Goal: Use online tool/utility: Utilize a website feature to perform a specific function

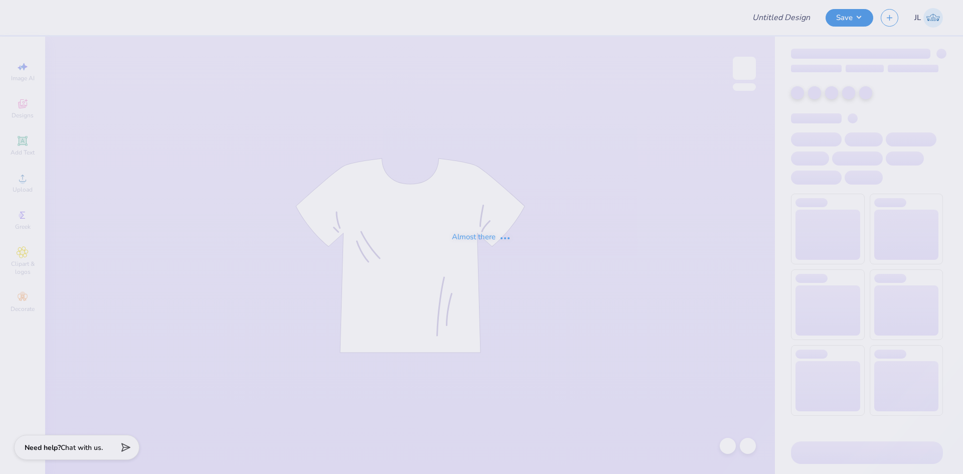
type input "crewnecks for APC"
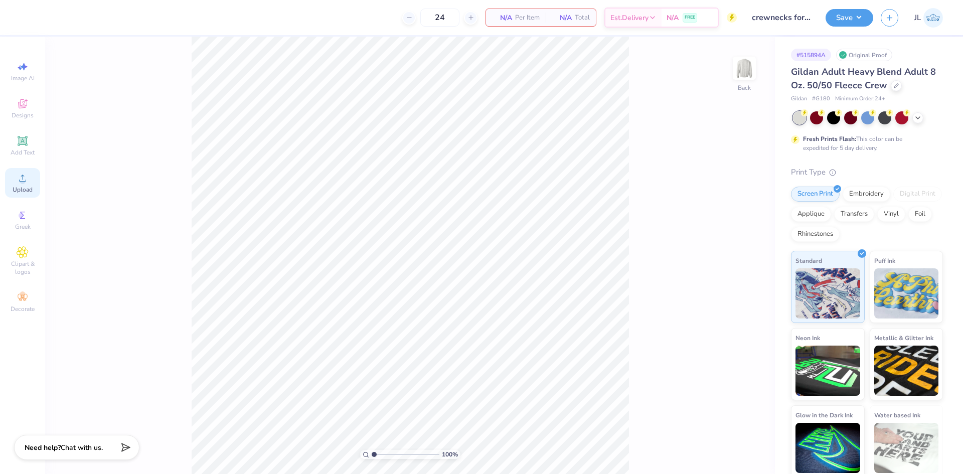
click at [25, 181] on icon at bounding box center [22, 177] width 7 height 7
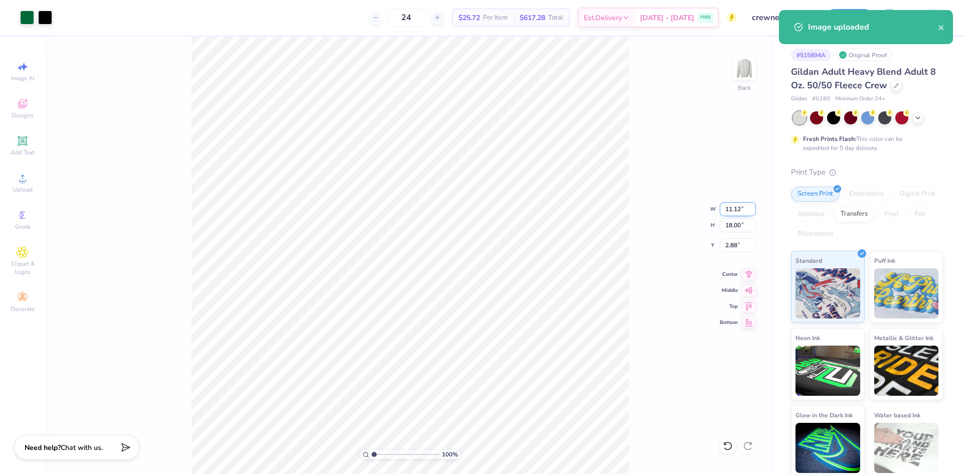
click at [731, 210] on input "11.12" at bounding box center [737, 209] width 36 height 14
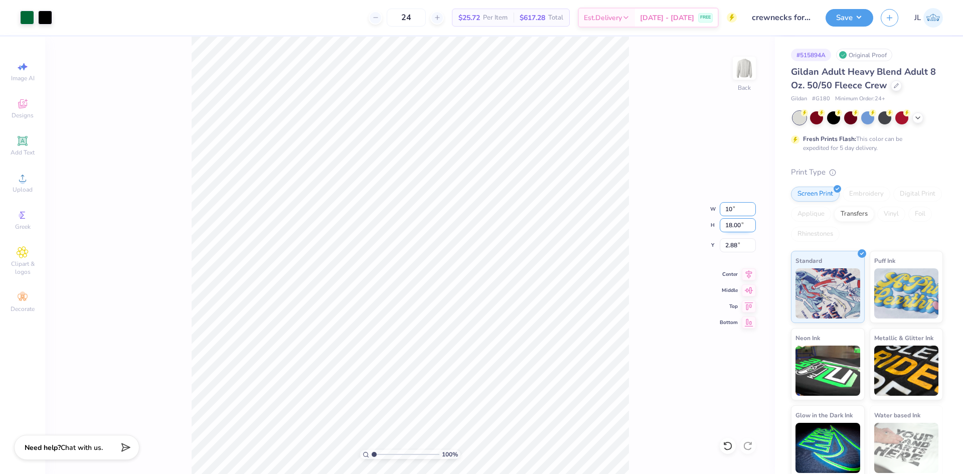
type input "10.00"
type input "16.19"
type input "3.78"
click at [731, 210] on input "10.00" at bounding box center [737, 209] width 36 height 14
click at [730, 210] on input "10.00" at bounding box center [737, 209] width 36 height 14
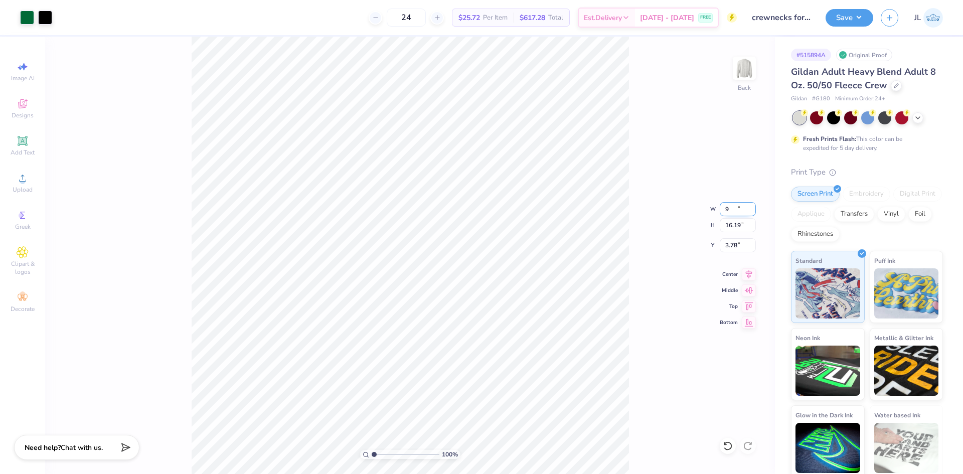
type input "9.00"
type input "14.57"
type input "4.59"
click at [731, 226] on input "14.57" at bounding box center [737, 225] width 36 height 14
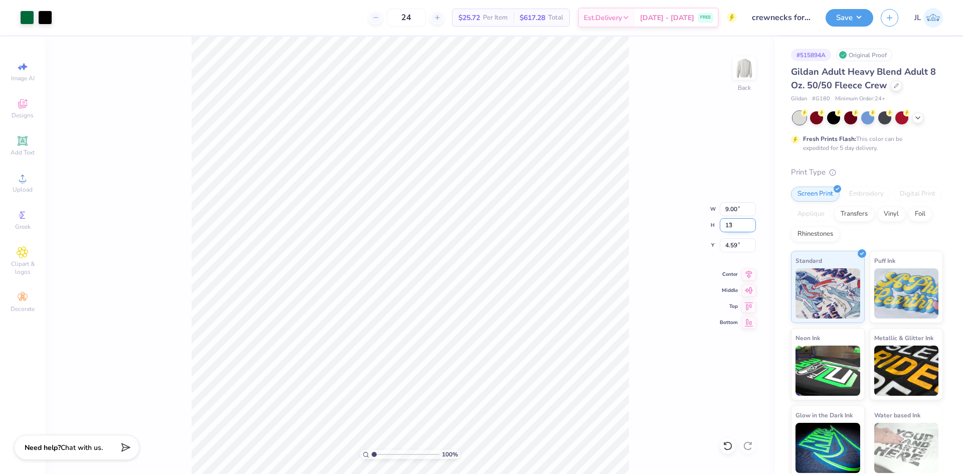
type input "13"
type input "8.03"
type input "13.00"
click at [730, 245] on input "5.38" at bounding box center [737, 245] width 36 height 14
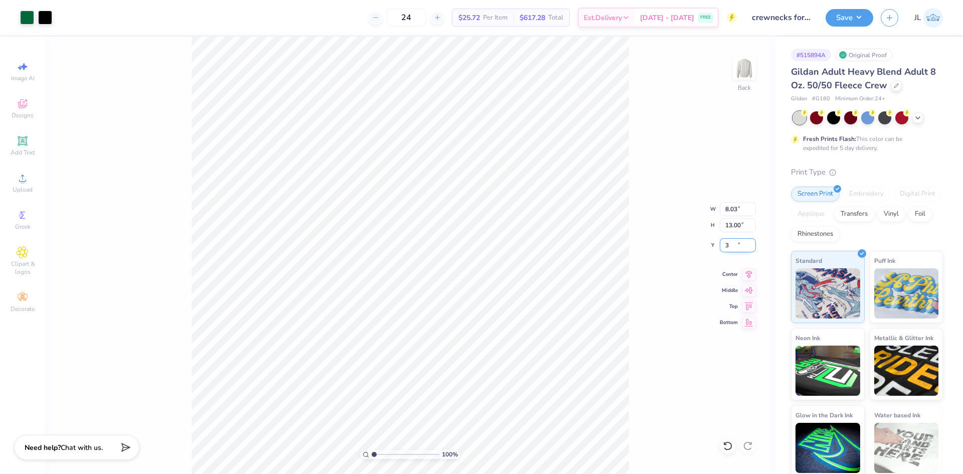
type input "3.00"
click at [649, 233] on div "100 % Back W 8.03 8.03 " H 13.00 13.00 " Y 3.00 3.00 " Center Middle Top Bottom" at bounding box center [409, 255] width 729 height 437
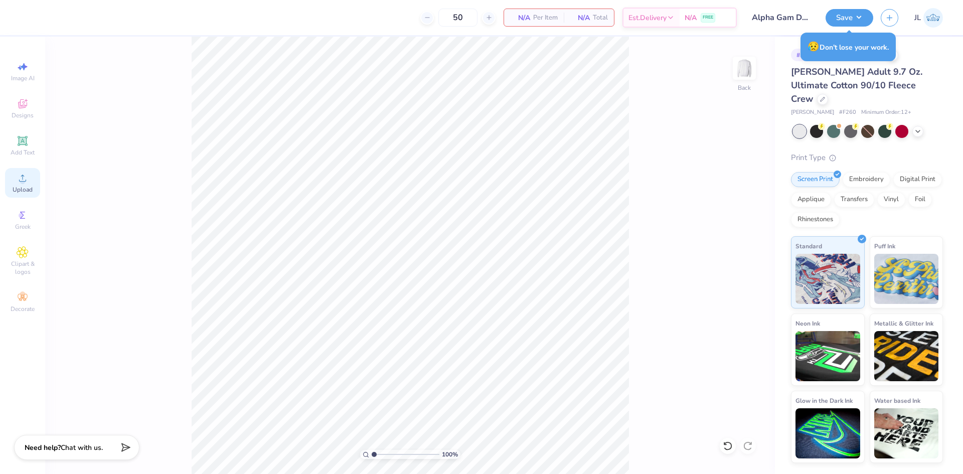
click at [19, 187] on span "Upload" at bounding box center [23, 190] width 20 height 8
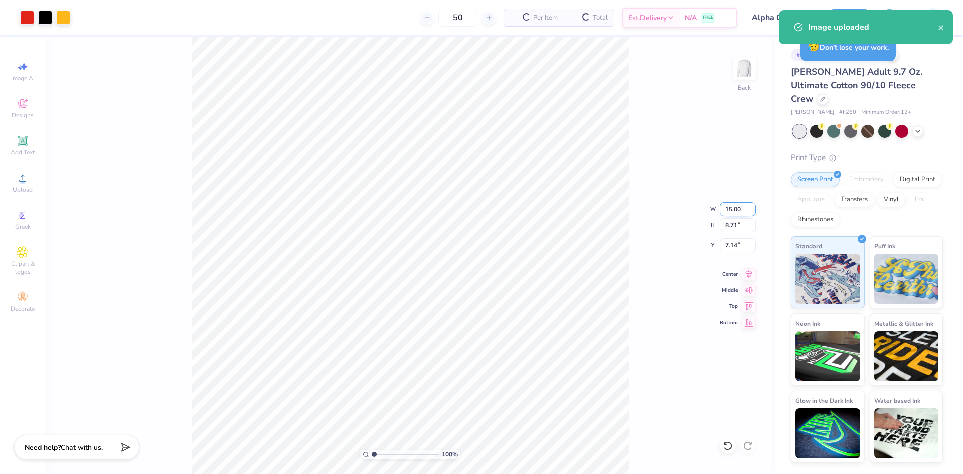
click at [730, 208] on input "15.00" at bounding box center [737, 209] width 36 height 14
type input "12.00"
type input "6.97"
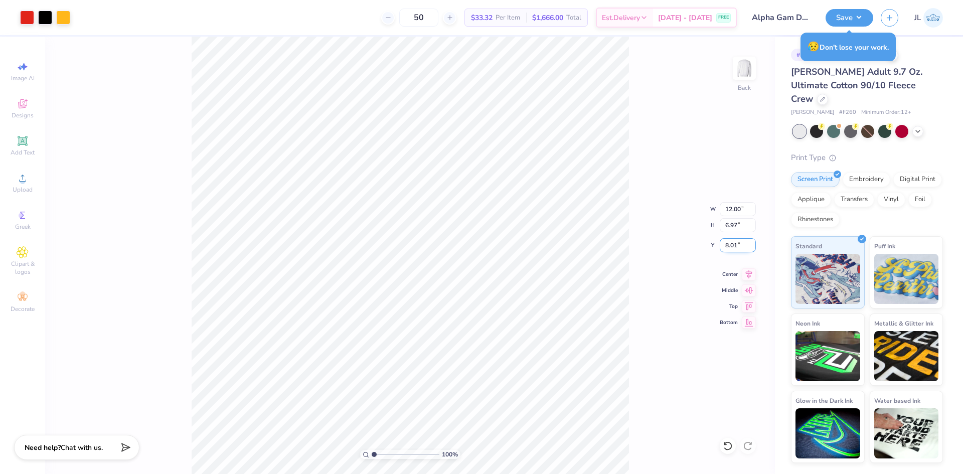
click at [732, 244] on input "8.01" at bounding box center [737, 245] width 36 height 14
type input "3.00"
